Goal: Task Accomplishment & Management: Use online tool/utility

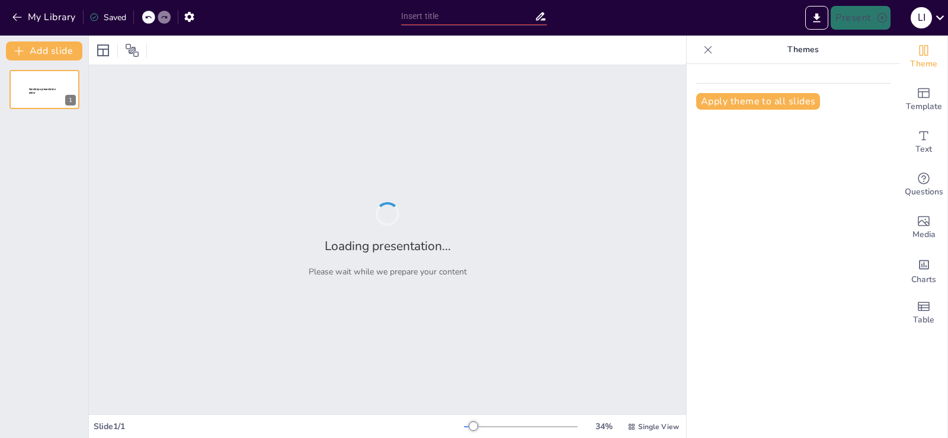
type input "Análisis Actual de la Situación en [PERSON_NAME][GEOGRAPHIC_DATA]"
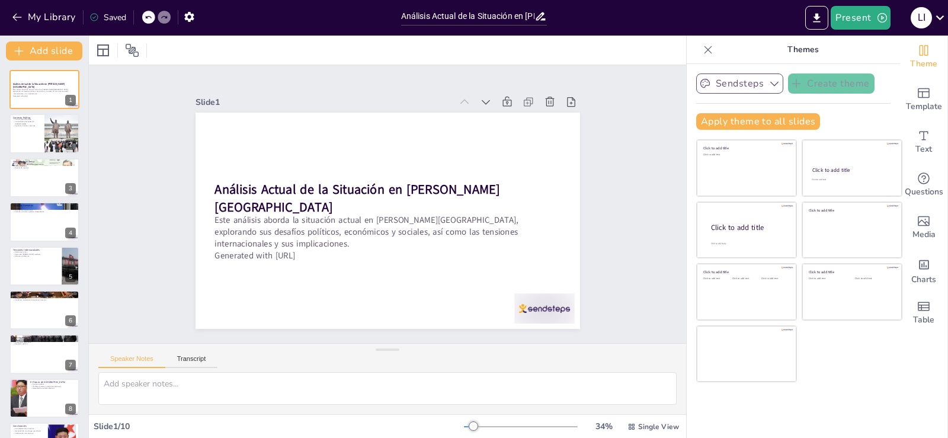
click at [757, 89] on button "Sendsteps" at bounding box center [739, 83] width 87 height 20
click at [915, 108] on span "Template" at bounding box center [924, 106] width 36 height 13
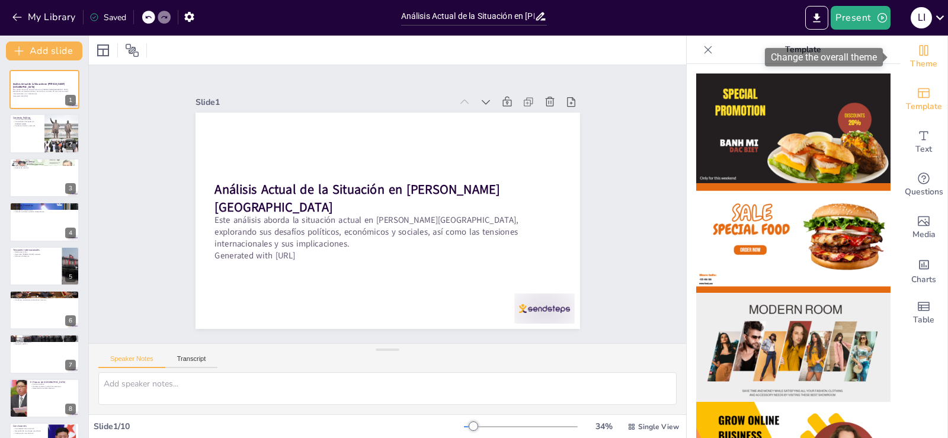
click at [923, 63] on span "Theme" at bounding box center [923, 63] width 27 height 13
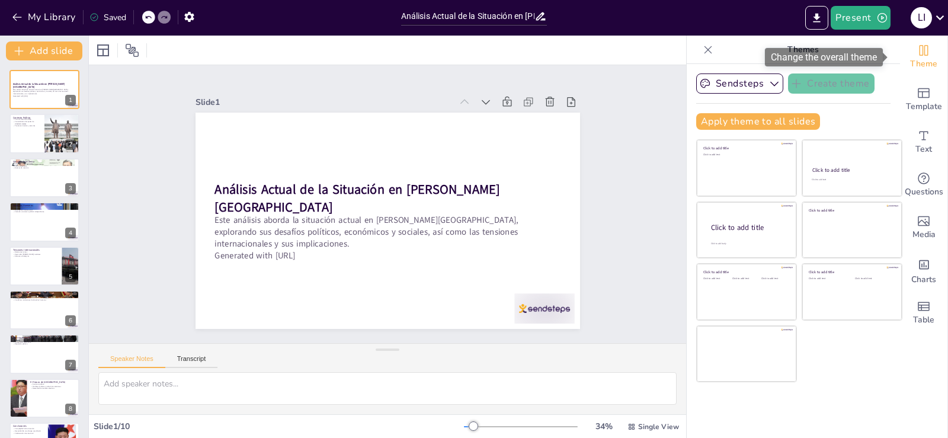
click at [922, 49] on div "Theme" at bounding box center [923, 57] width 47 height 43
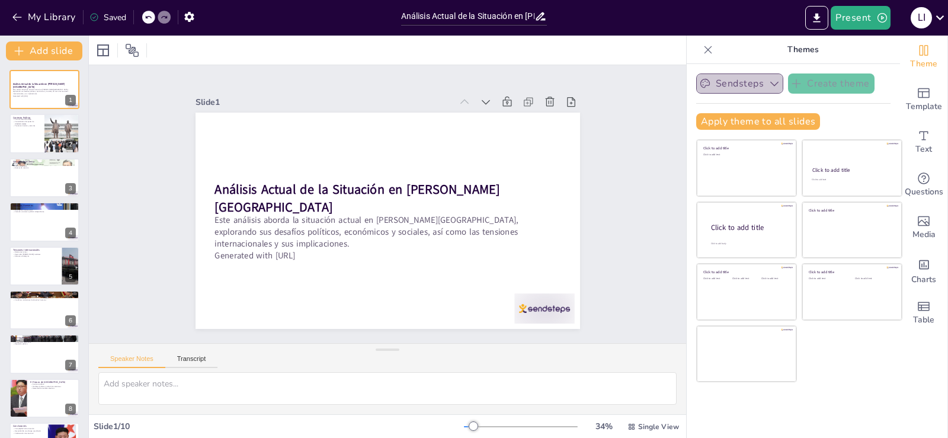
click at [749, 76] on button "Sendsteps" at bounding box center [739, 83] width 87 height 20
click at [721, 103] on div "Sendsteps Themes" at bounding box center [749, 104] width 107 height 16
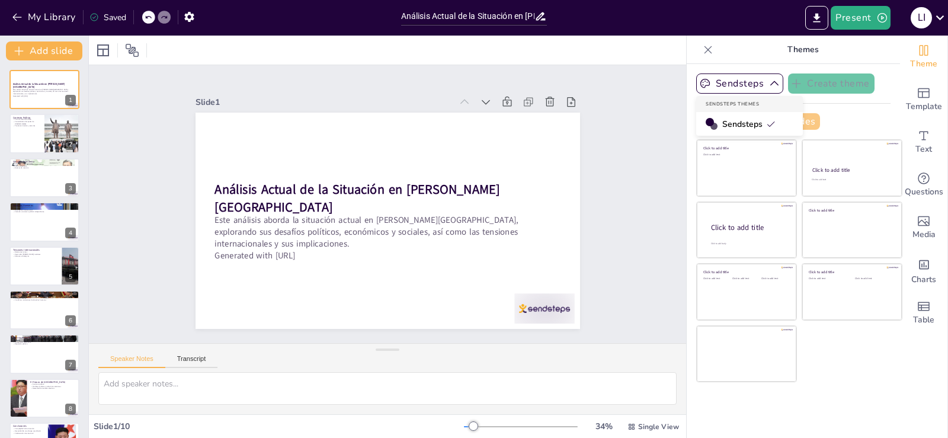
click at [712, 123] on div "Sendsteps" at bounding box center [749, 124] width 107 height 24
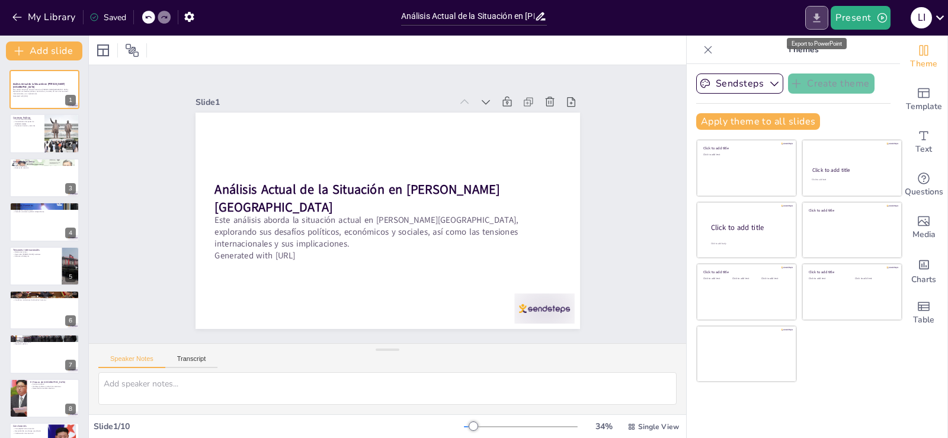
click at [808, 15] on button "Export to PowerPoint" at bounding box center [816, 18] width 23 height 24
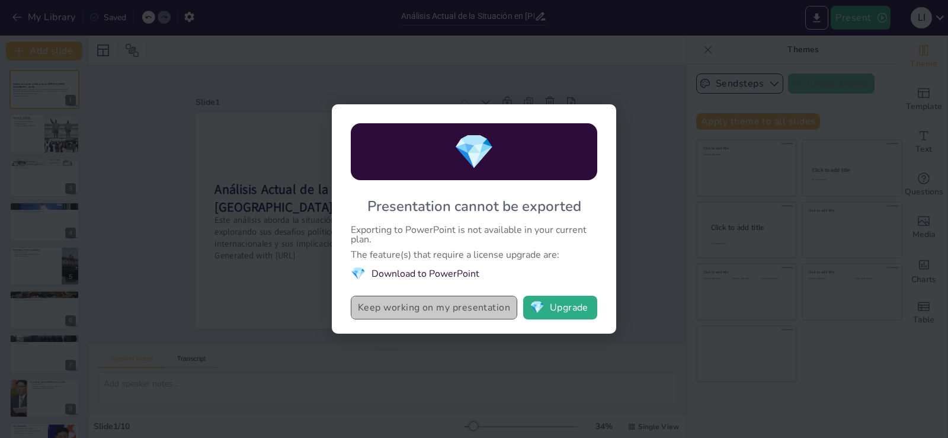
click at [402, 302] on button "Keep working on my presentation" at bounding box center [434, 308] width 166 height 24
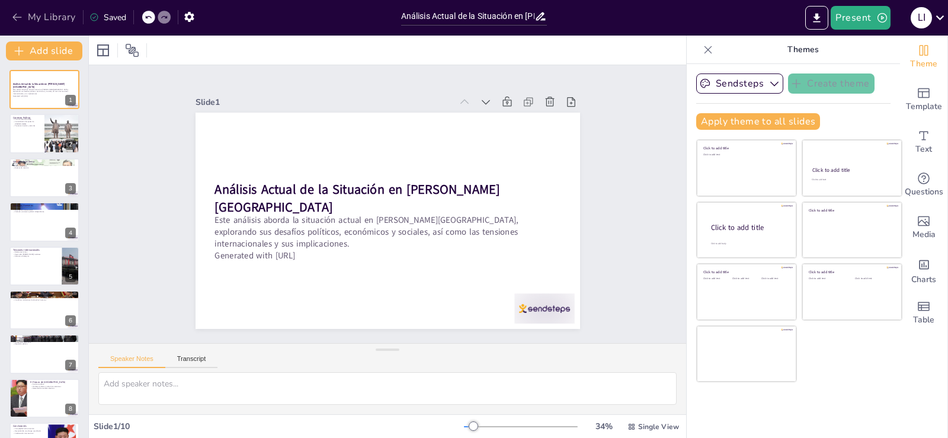
click at [21, 14] on icon "button" at bounding box center [17, 17] width 12 height 12
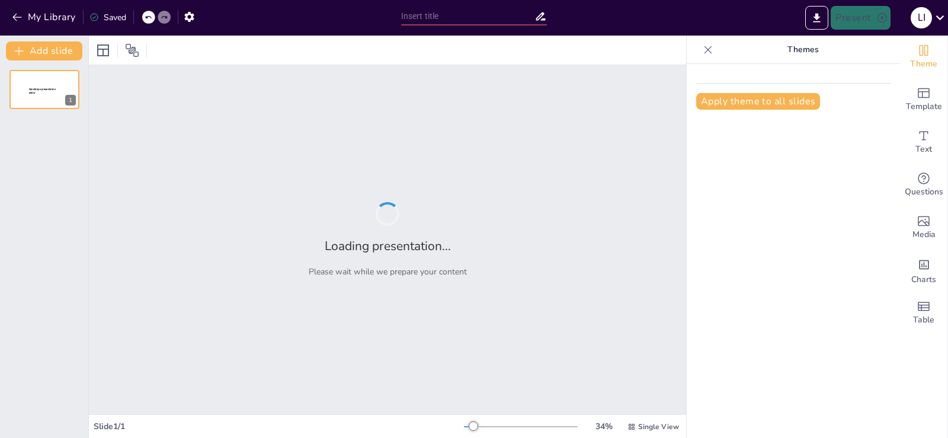
type input "Historia y Orígenes del Conflicto Palestino-[GEOGRAPHIC_DATA]"
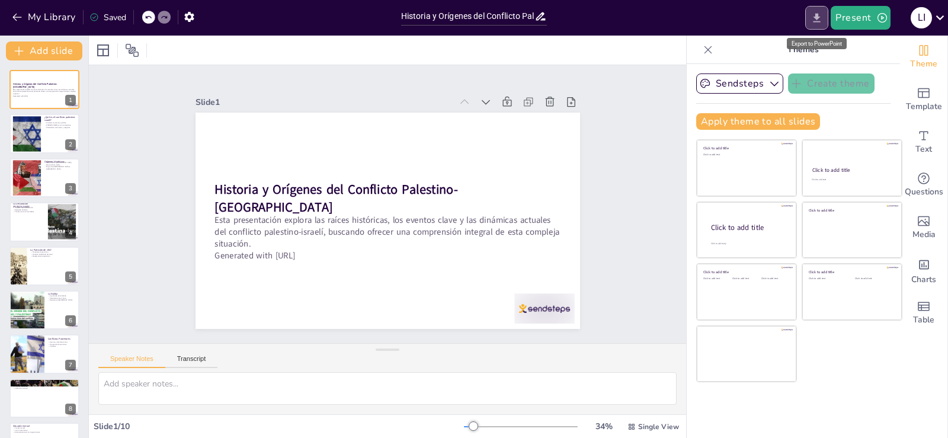
click at [813, 8] on button "Export to PowerPoint" at bounding box center [816, 18] width 23 height 24
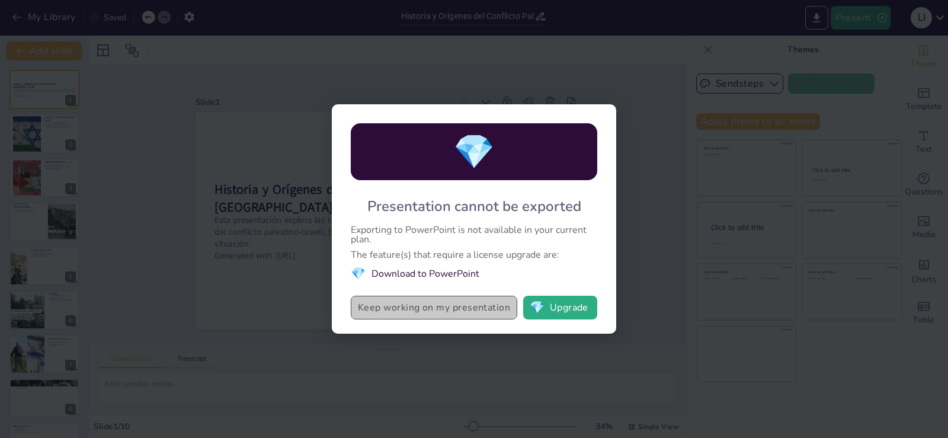
click at [406, 300] on button "Keep working on my presentation" at bounding box center [434, 308] width 166 height 24
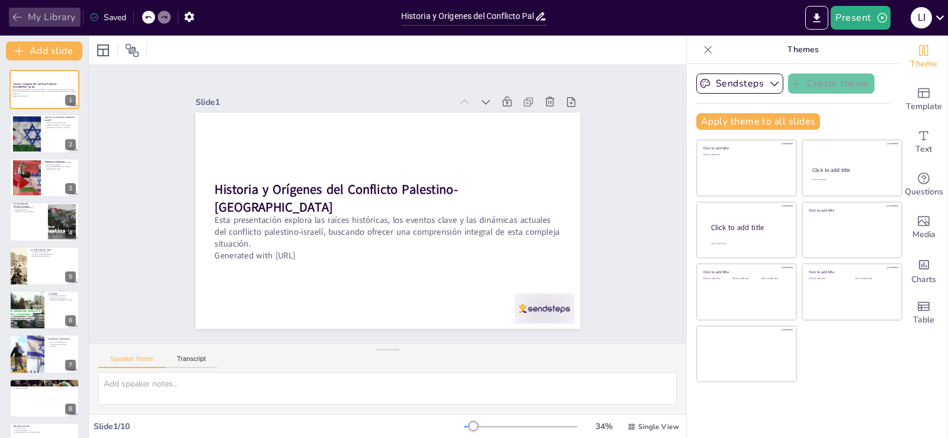
click at [20, 9] on button "My Library" at bounding box center [45, 17] width 72 height 19
